Goal: Navigation & Orientation: Find specific page/section

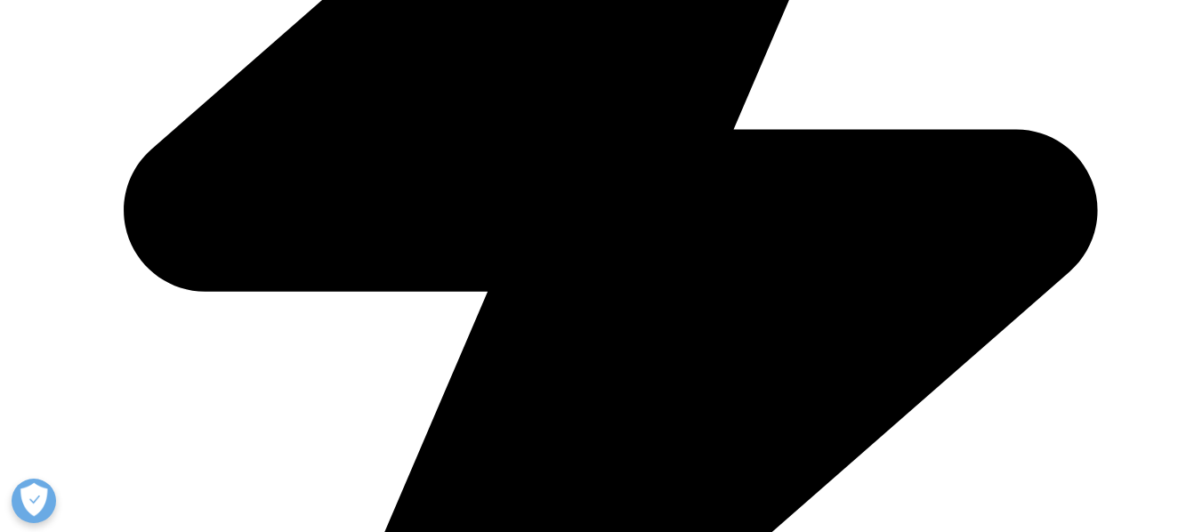
scroll to position [507, 0]
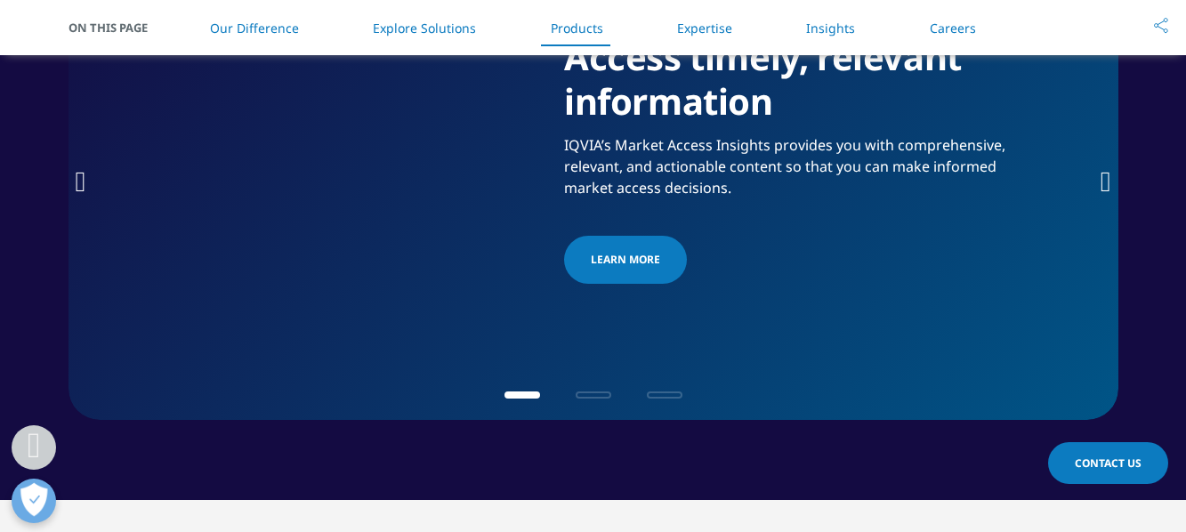
scroll to position [2880, 0]
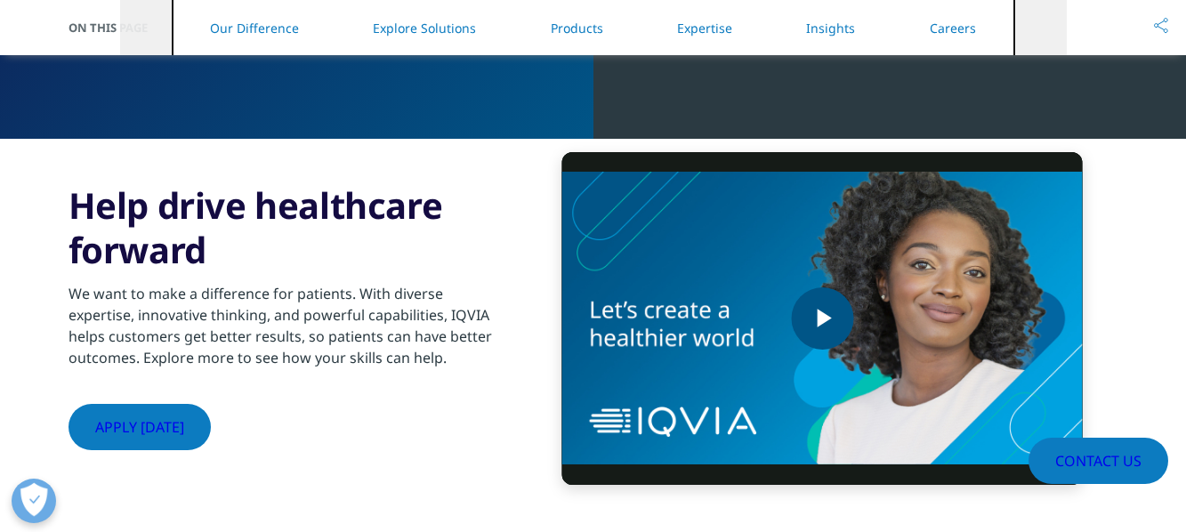
scroll to position [4478, 0]
